Goal: Answer question/provide support: Answer question/provide support

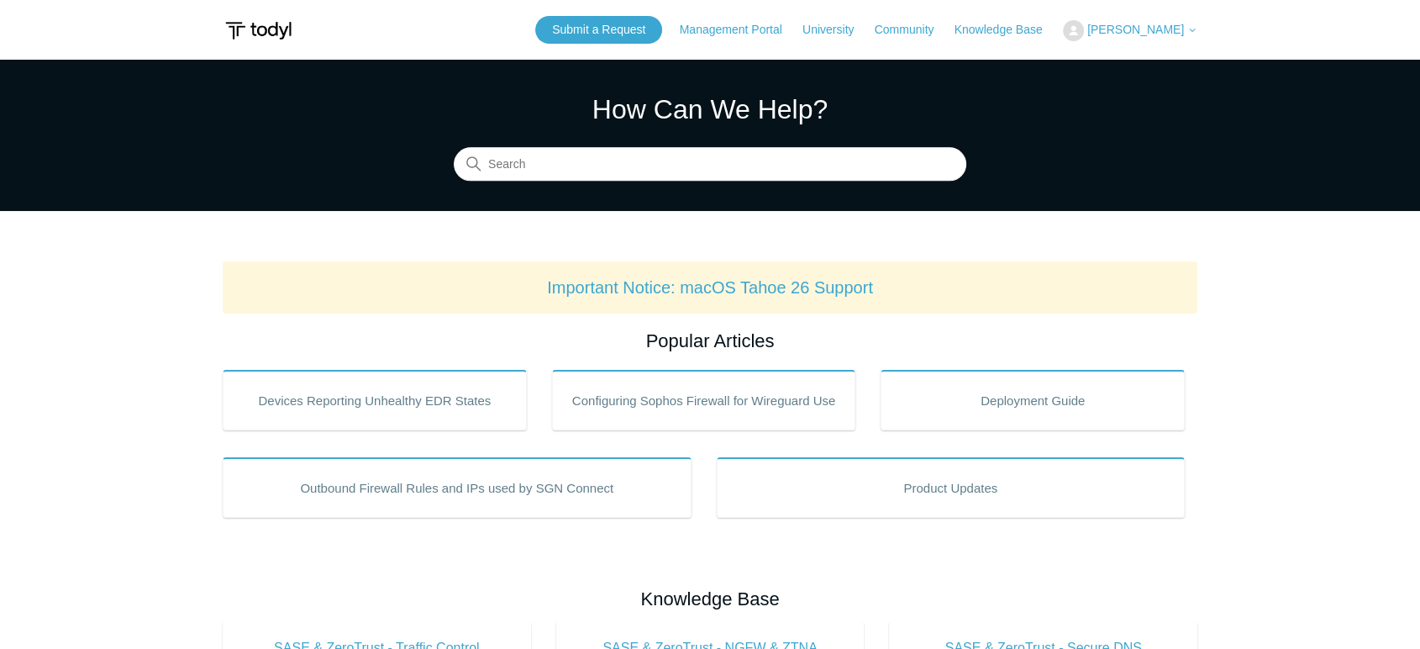
click at [1177, 33] on span "[PERSON_NAME]" at bounding box center [1136, 29] width 97 height 13
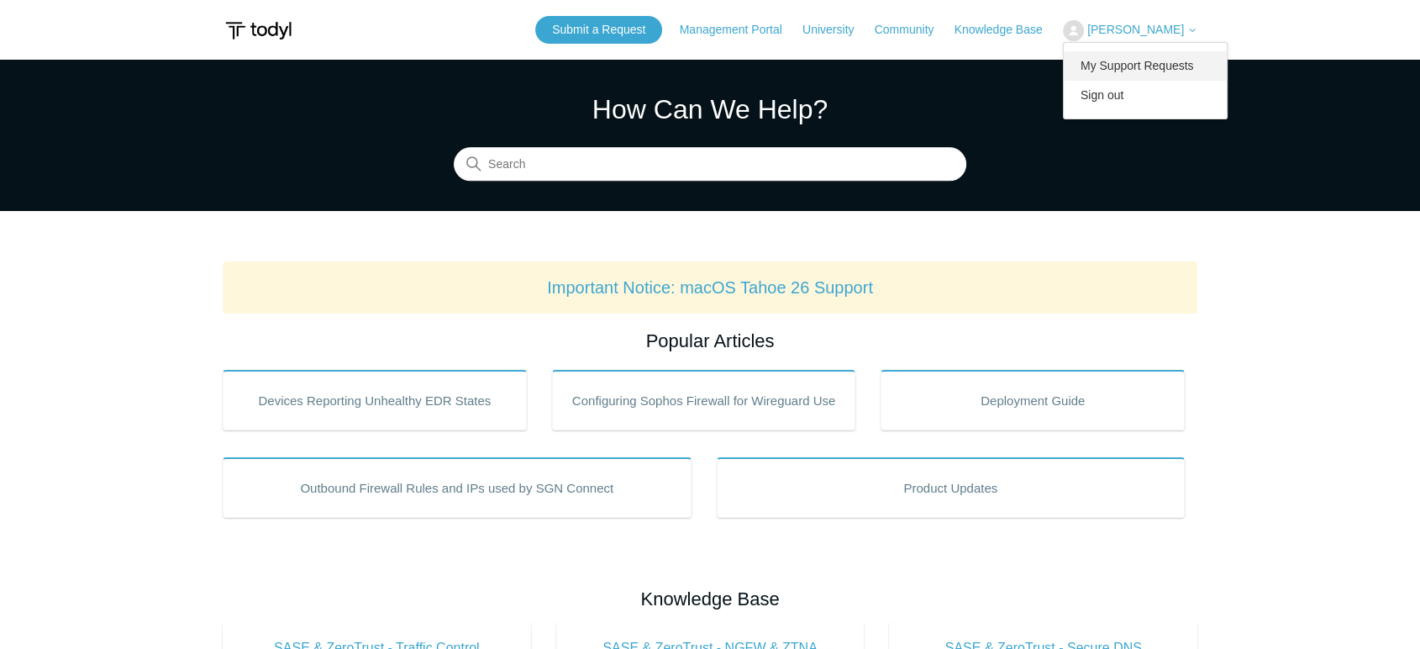
click at [1168, 59] on link "My Support Requests" at bounding box center [1146, 65] width 164 height 29
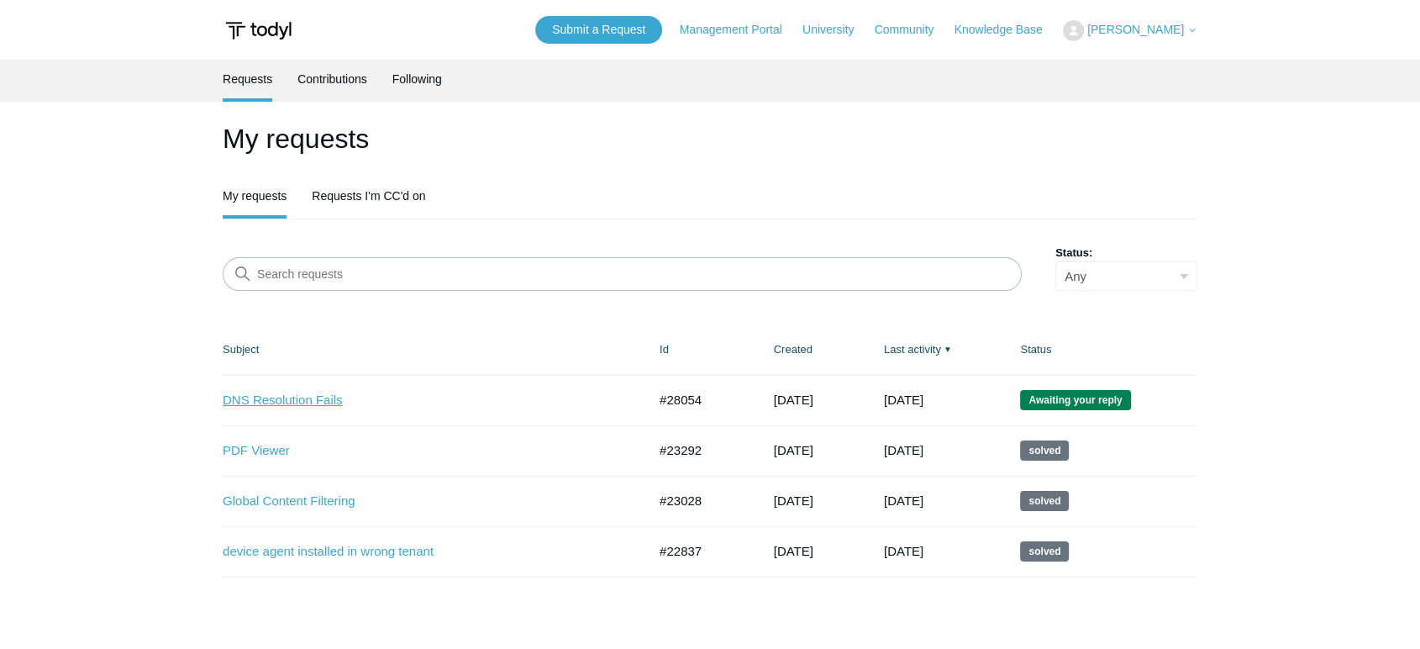
click at [328, 398] on link "DNS Resolution Fails" at bounding box center [422, 400] width 399 height 19
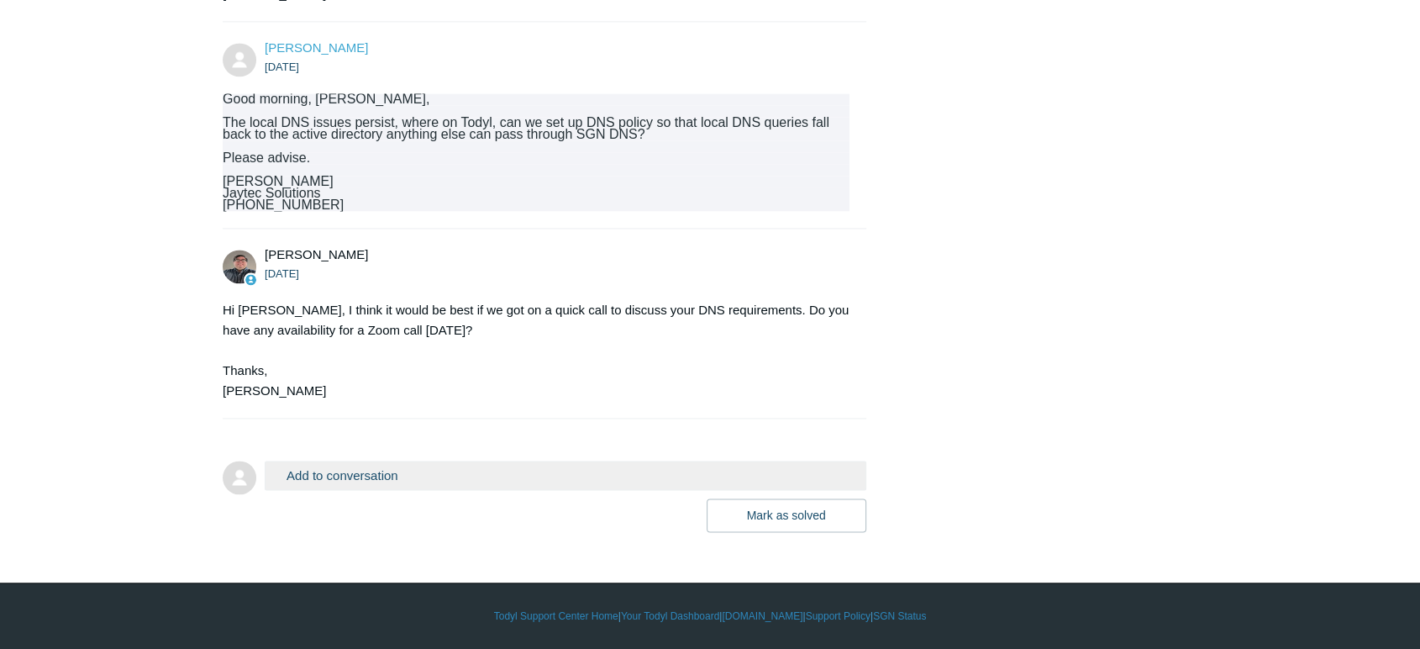
scroll to position [2406, 0]
click at [341, 472] on button "Add to conversation" at bounding box center [566, 475] width 602 height 29
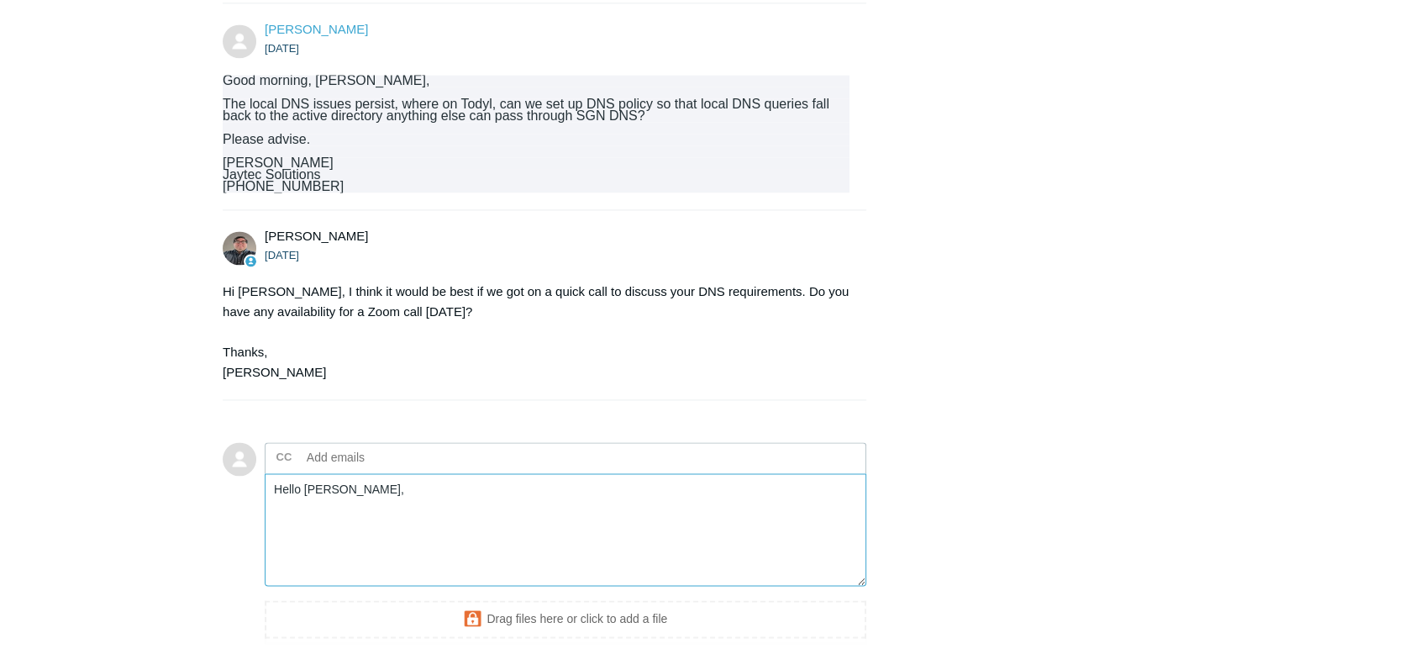
type textarea "Hello Matt,"
click at [371, 470] on input "text" at bounding box center [390, 457] width 181 height 25
type input "j"
type input "w"
type input "waqas@jaytecsolutions.com"
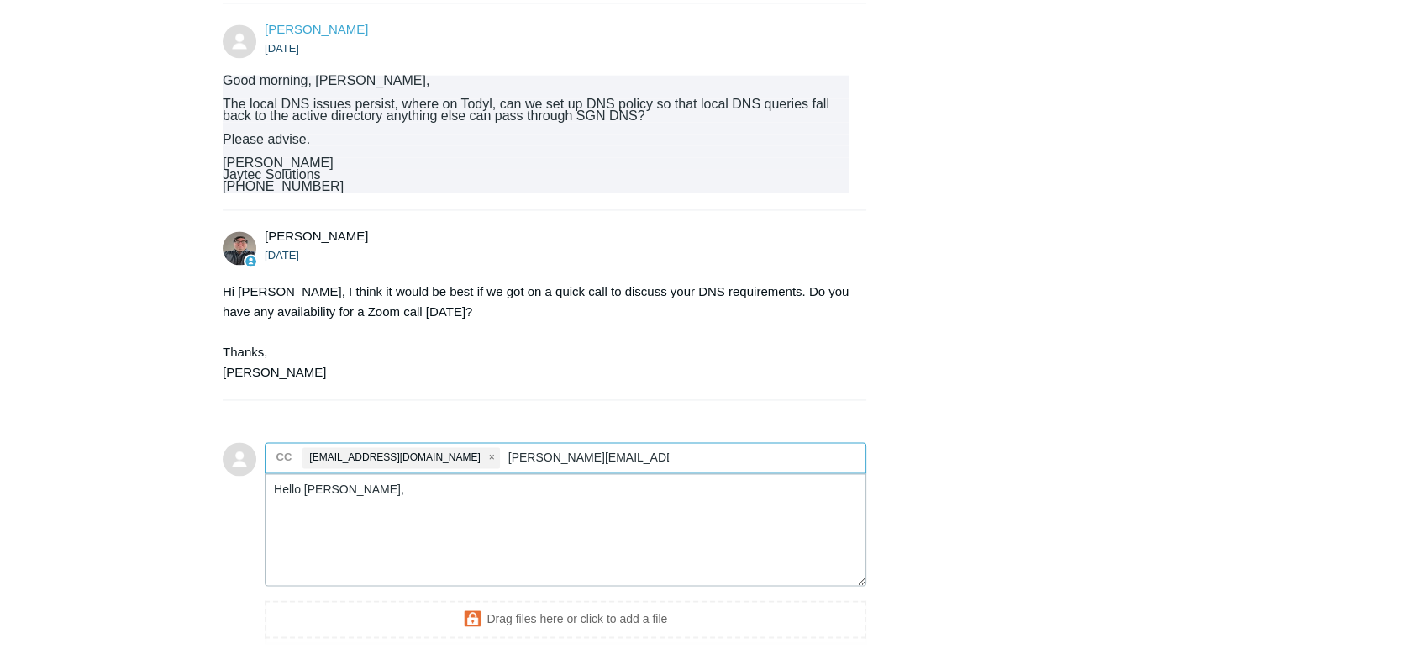
type input "jayson@jaytecsolutions.com"
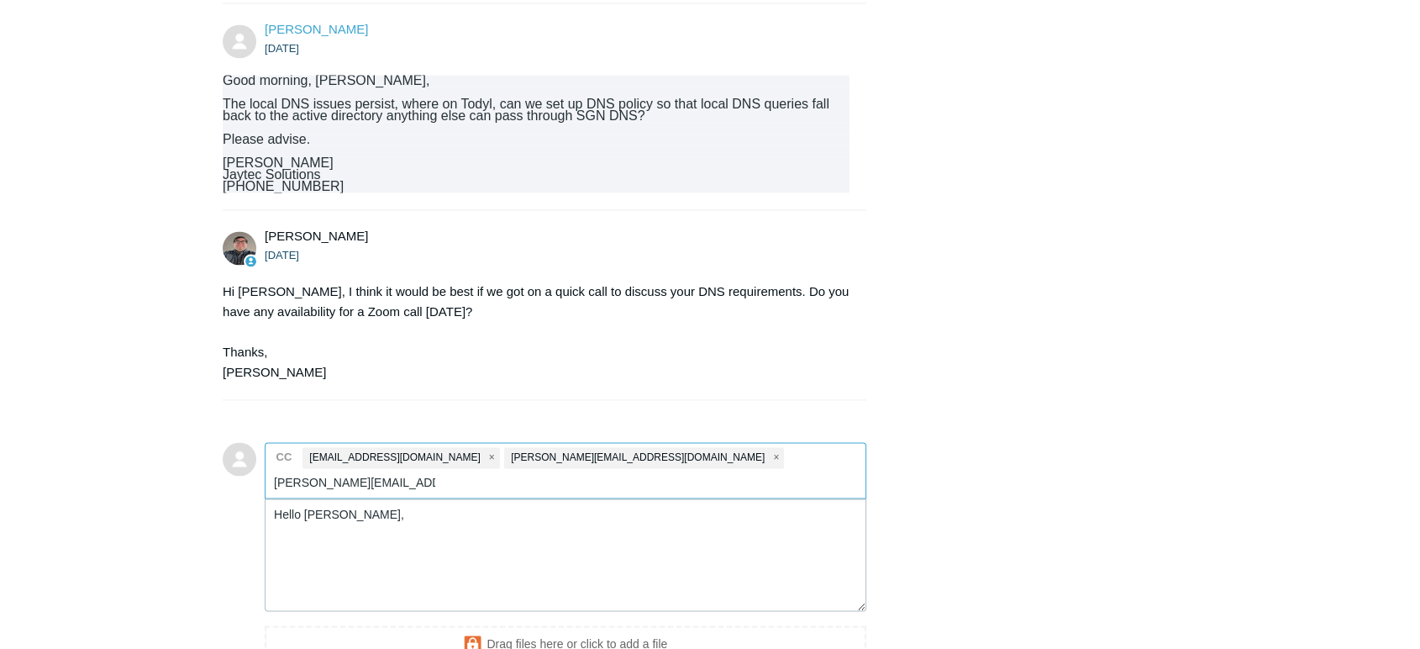
type input "dion@jaytecsolutions.com"
click at [348, 503] on textarea "Hello Matt," at bounding box center [566, 554] width 602 height 113
click at [525, 536] on textarea "Hello Matt, Issue has been resolved. We added Stripers on Locations and Networks" at bounding box center [566, 554] width 602 height 113
click at [717, 539] on textarea "Hello Matt, Issue has been resolved. We added Stripers on Locations and Networks" at bounding box center [566, 554] width 602 height 113
click at [725, 541] on textarea "Hello Matt, Issue has been resolved. We added Stripers on Locations and Networks" at bounding box center [566, 554] width 602 height 113
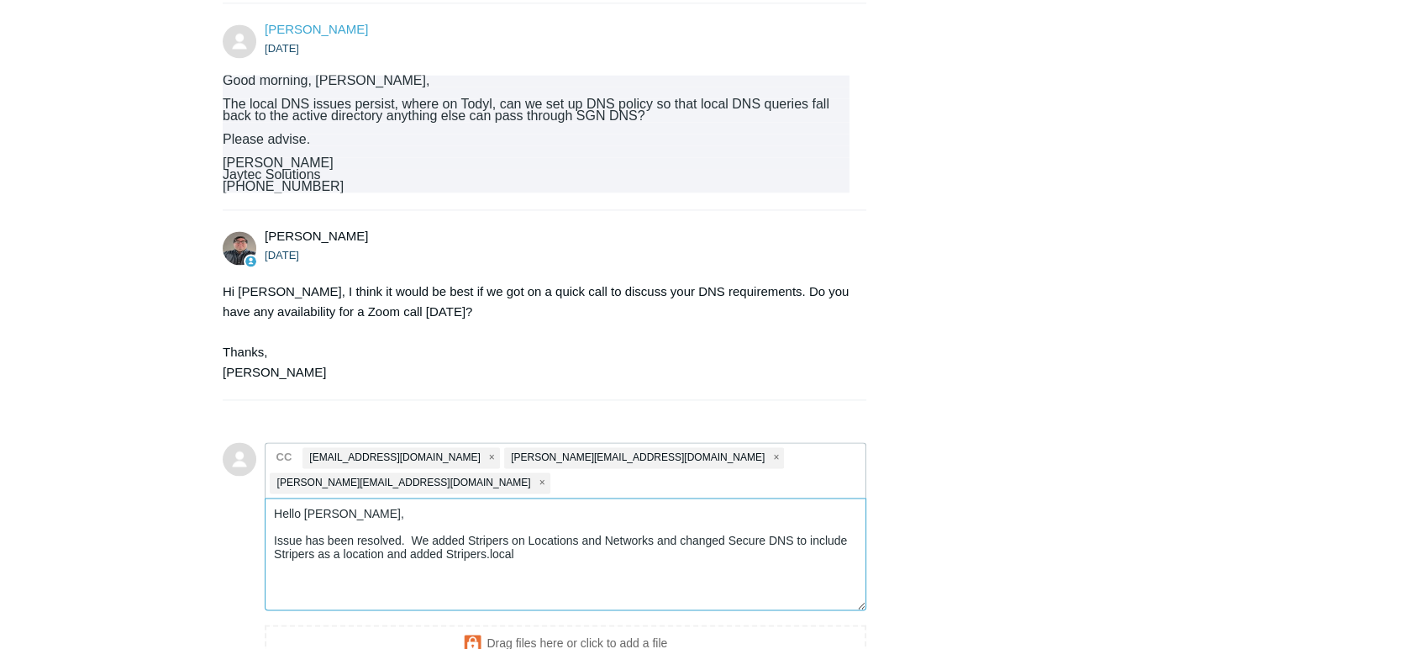
drag, startPoint x: 539, startPoint y: 542, endPoint x: 255, endPoint y: 548, distance: 284.1
click at [255, 548] on form "Add to conversation CC waqas@jaytecsolutions.com jayson@jaytecsolutions.com dio…" at bounding box center [545, 569] width 644 height 305
click at [850, 531] on textarea "Hello Matt, Issue has been resolved. We added Stripers on Locations and Network…" at bounding box center [566, 554] width 602 height 113
click at [626, 550] on textarea "Hello Matt, Issue has been resolved. We added Stripers on Locations and Network…" at bounding box center [566, 554] width 602 height 113
click at [690, 570] on textarea "Hello Matt, Issue has been resolved. We added Stripers on Locations and Network…" at bounding box center [566, 554] width 602 height 113
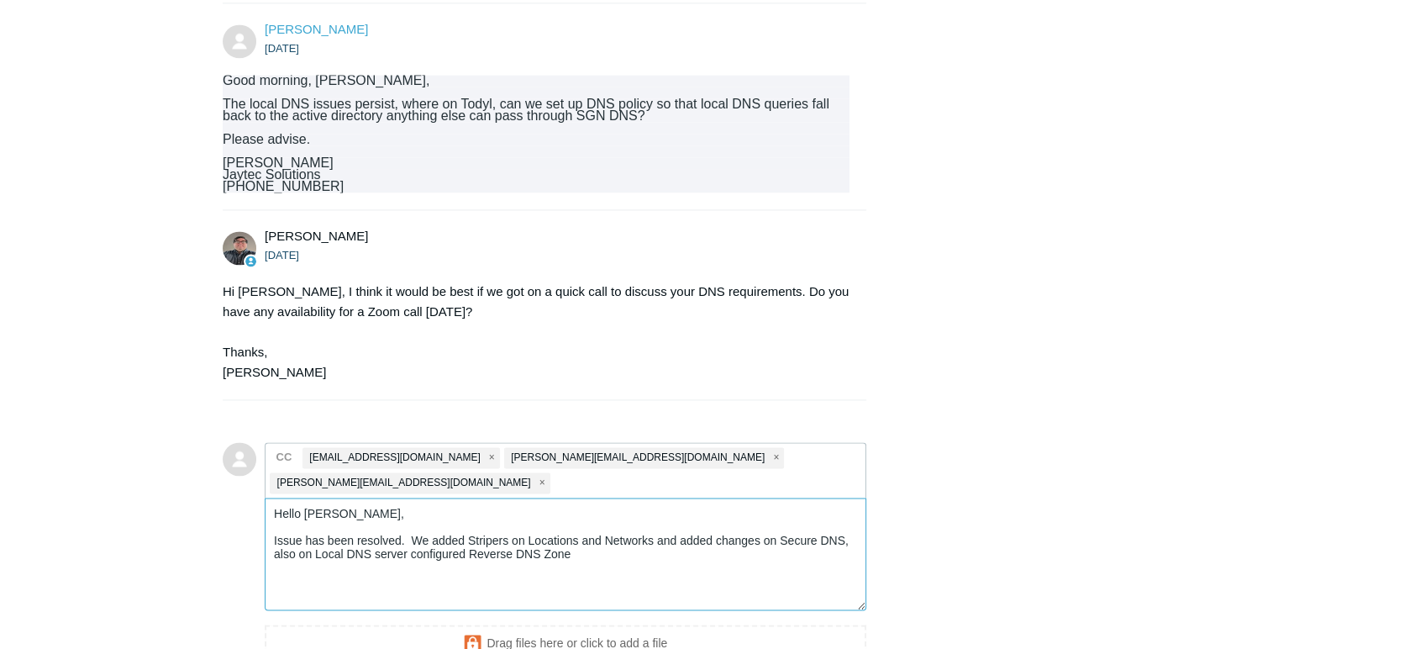
click at [694, 556] on textarea "Hello Matt, Issue has been resolved. We added Stripers on Locations and Network…" at bounding box center [566, 554] width 602 height 113
click at [672, 549] on textarea "Hello Matt, Issue has been resolved. We added Stripers on Locations and Network…" at bounding box center [566, 554] width 602 height 113
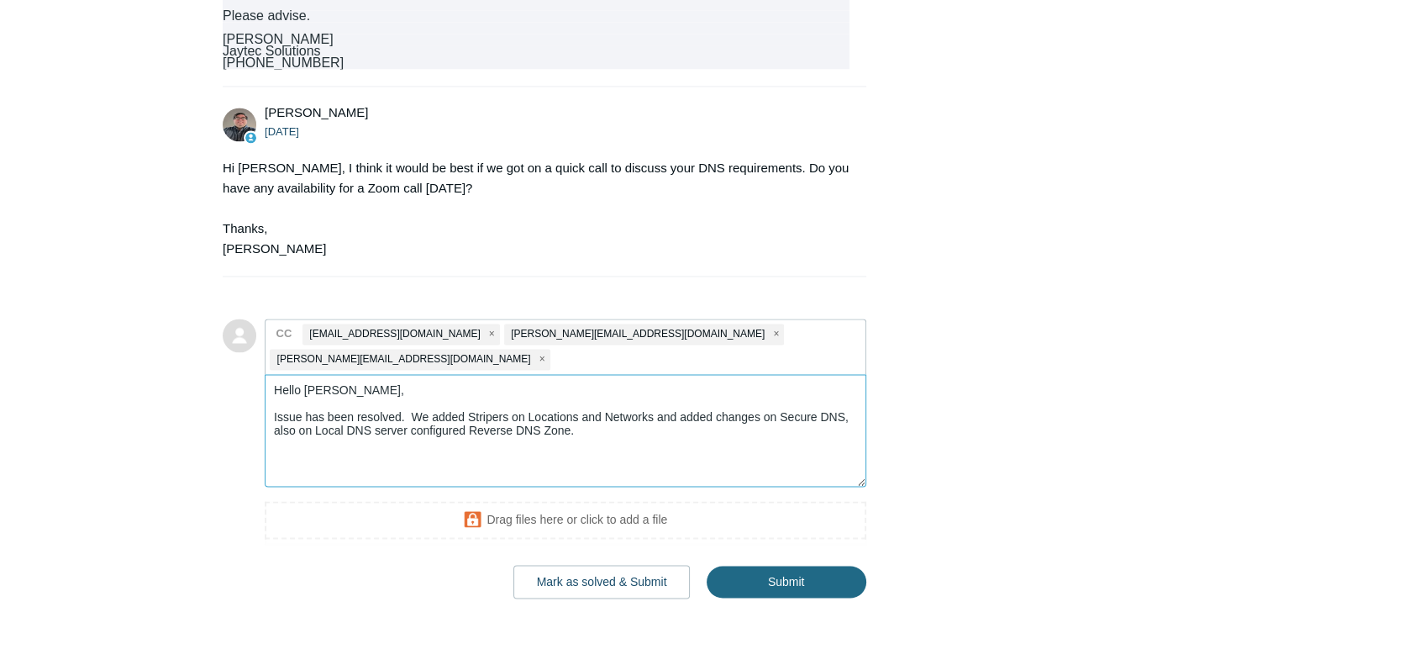
scroll to position [2531, 0]
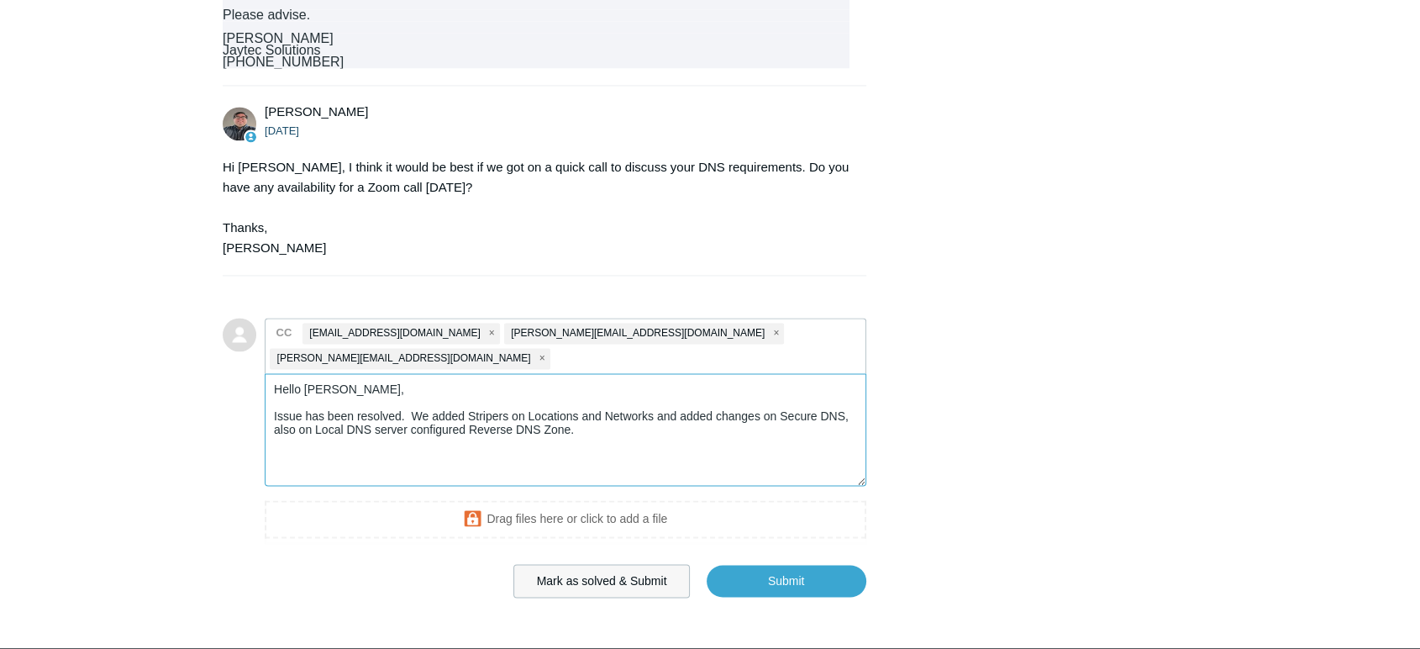
type textarea "Hello Matt, Issue has been resolved. We added Stripers on Locations and Network…"
click at [639, 577] on button "Mark as solved & Submit" at bounding box center [602, 581] width 177 height 34
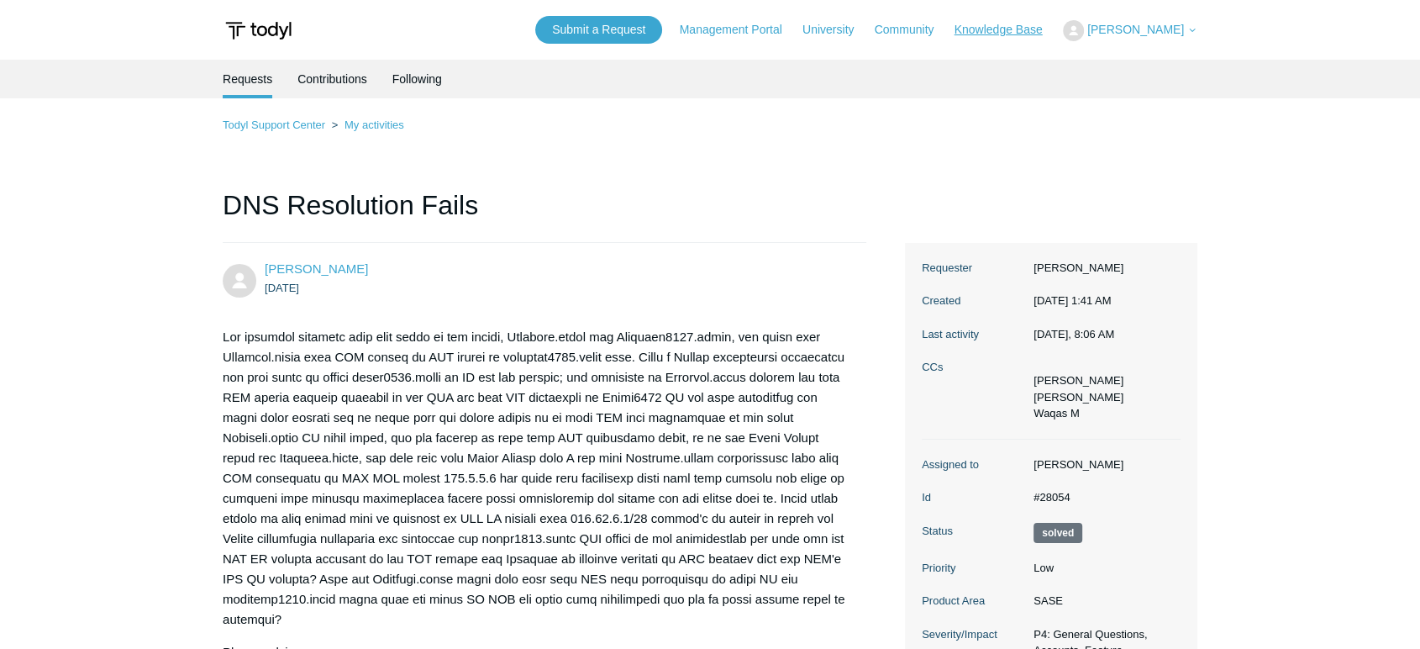
click at [995, 26] on link "Knowledge Base" at bounding box center [1007, 30] width 105 height 18
